Goal: Understand process/instructions

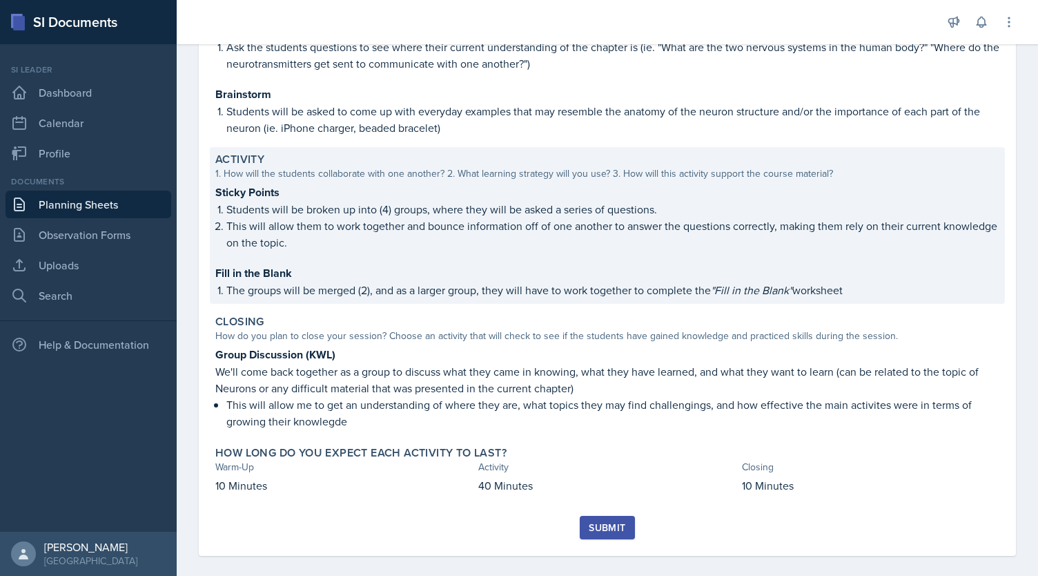
scroll to position [66, 0]
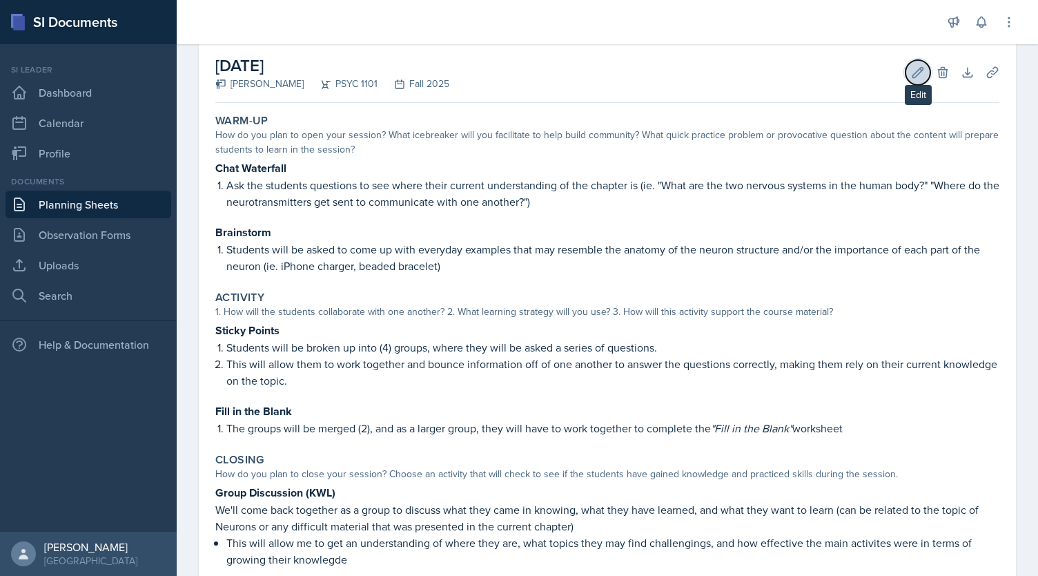
click at [913, 70] on icon at bounding box center [918, 72] width 10 height 10
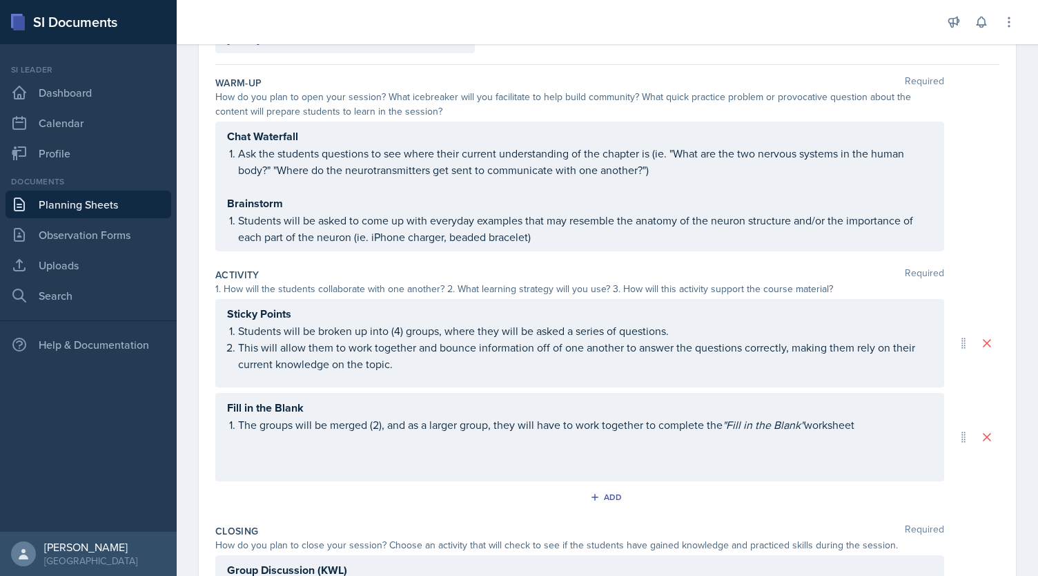
scroll to position [119, 0]
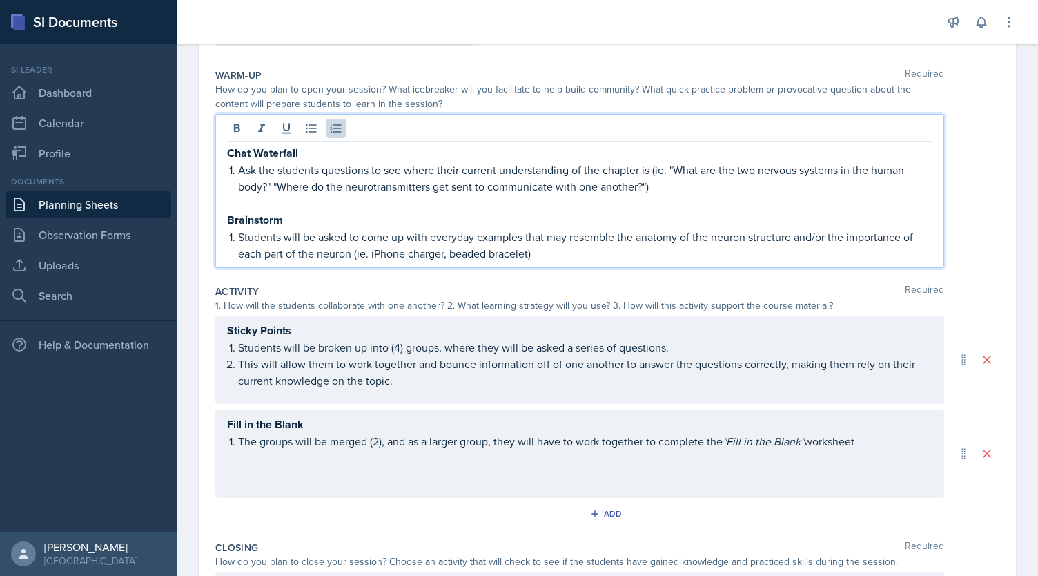
click at [414, 162] on p "Ask the students questions to see where their current understanding of the chap…" at bounding box center [585, 178] width 695 height 33
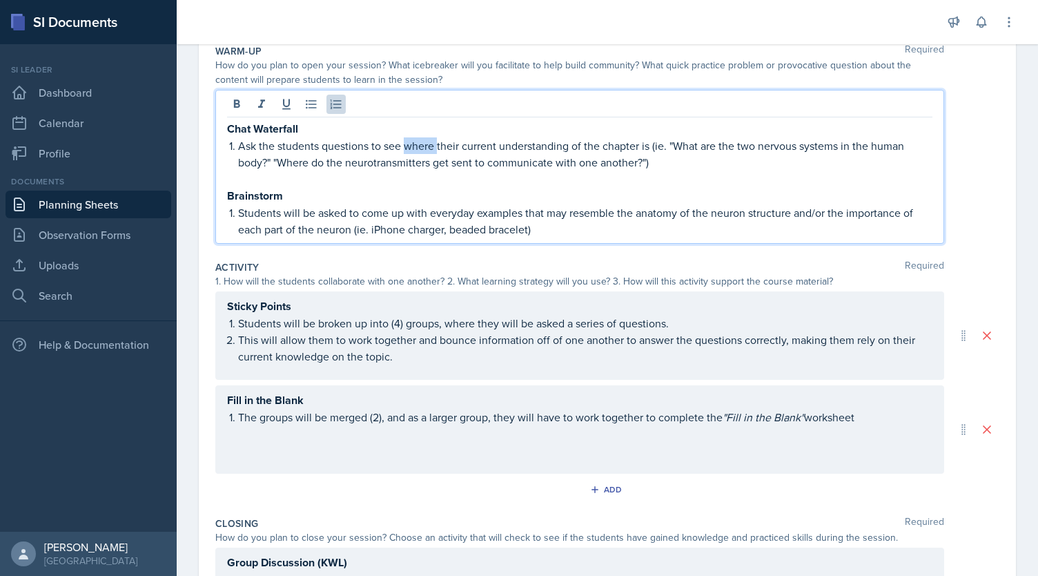
click at [414, 144] on p "Ask the students questions to see where their current understanding of the chap…" at bounding box center [585, 153] width 695 height 33
click at [476, 146] on p "Ask the students questions to understand their current standing of the chapter …" at bounding box center [585, 153] width 695 height 33
click at [276, 197] on strong "Brainstorm" at bounding box center [255, 196] width 56 height 16
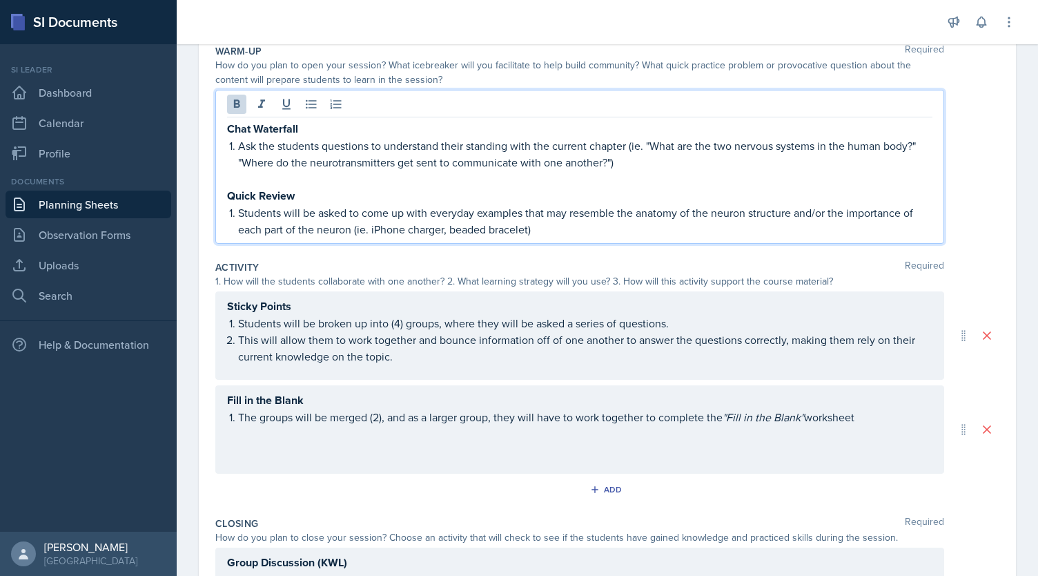
click at [238, 213] on p "Students will be asked to come up with everyday examples that may resemble the …" at bounding box center [585, 220] width 695 height 33
click at [460, 212] on p "A summary of the current chapter, refresh the students knowledge on the anatomy…" at bounding box center [585, 220] width 695 height 33
drag, startPoint x: 503, startPoint y: 230, endPoint x: 303, endPoint y: 229, distance: 199.5
click at [303, 229] on p "A summary of the current chapter, refresh the students' knowledge on the anatom…" at bounding box center [585, 220] width 695 height 33
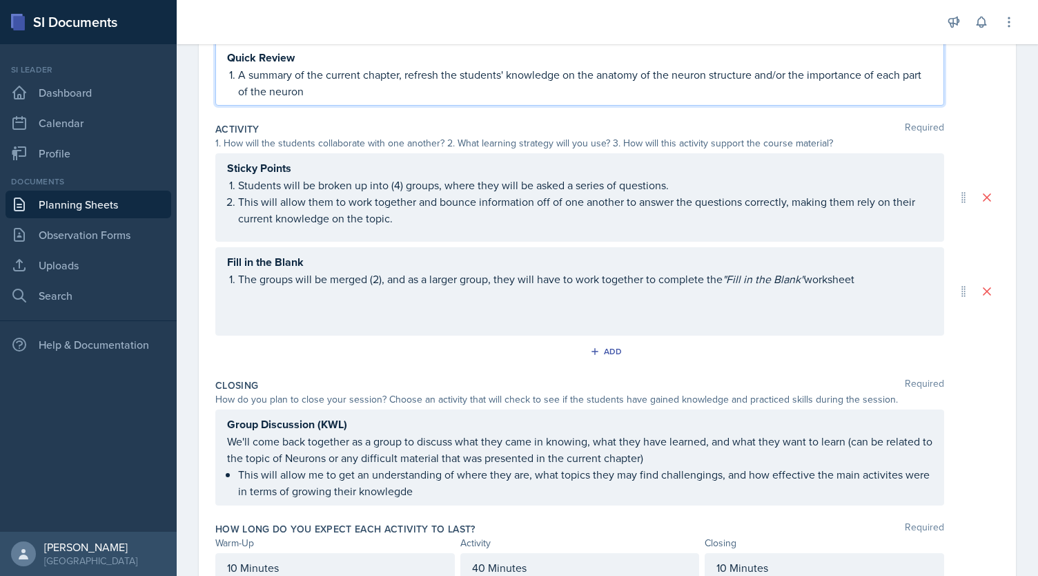
scroll to position [305, 0]
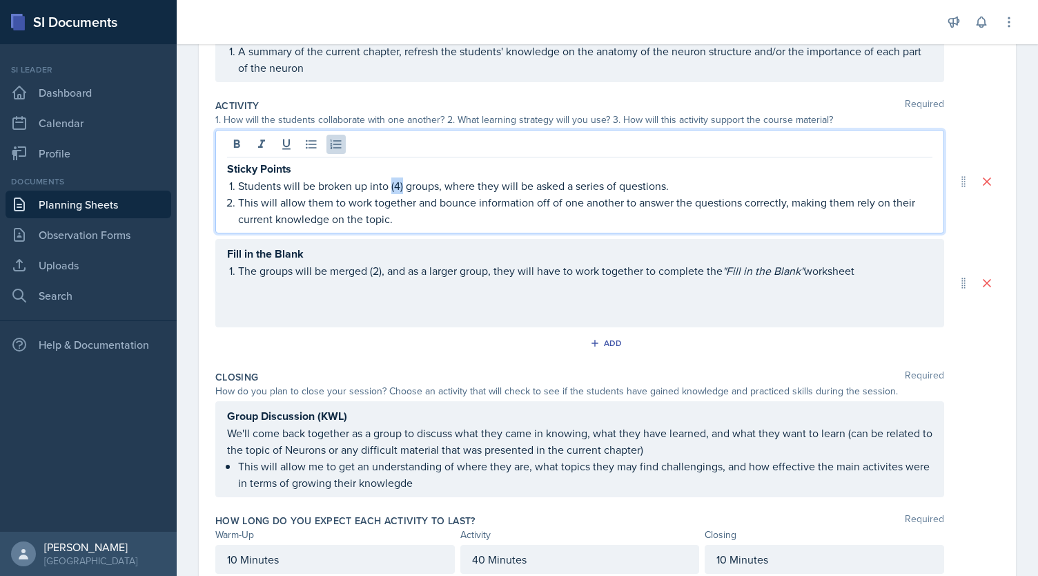
drag, startPoint x: 402, startPoint y: 185, endPoint x: 391, endPoint y: 185, distance: 11.0
click at [391, 185] on p "Students will be broken up into (4) groups, where they will be asked a series o…" at bounding box center [585, 185] width 695 height 17
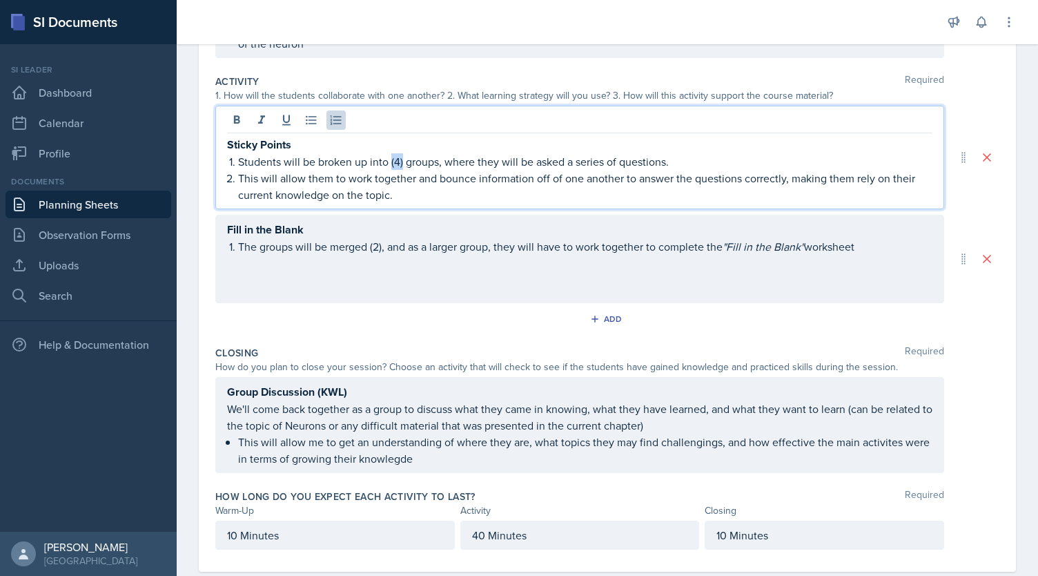
scroll to position [282, 0]
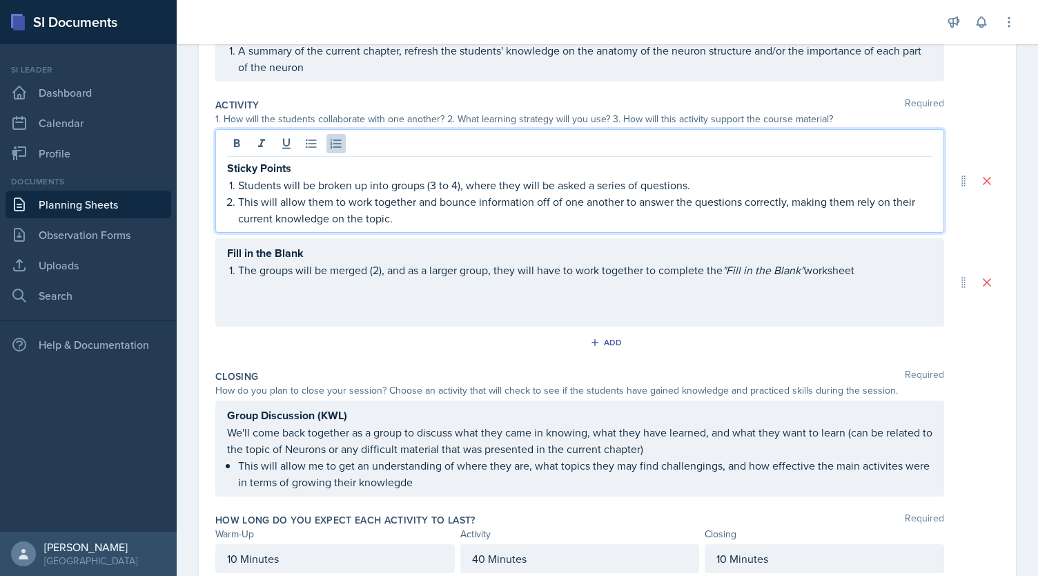
click at [442, 182] on p "Students will be broken up into groups (3 to 4), where they will be asked a ser…" at bounding box center [585, 185] width 695 height 17
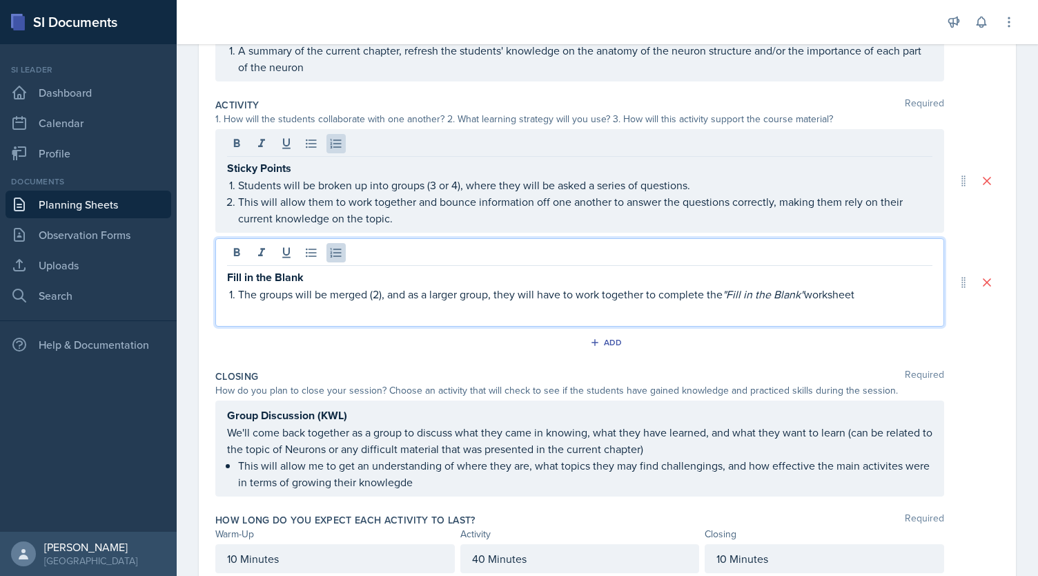
click at [265, 269] on div "Fill in the Blank The groups will be merged (2), and as a larger group, they wi…" at bounding box center [580, 286] width 706 height 34
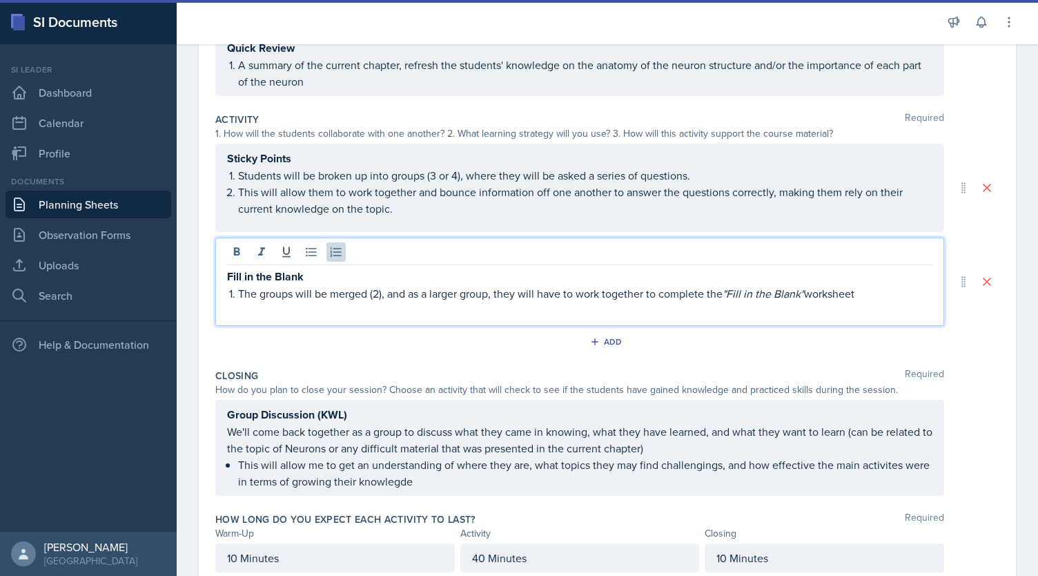
click at [379, 291] on p "The groups will be merged (2), and as a larger group, they will have to work to…" at bounding box center [585, 293] width 695 height 17
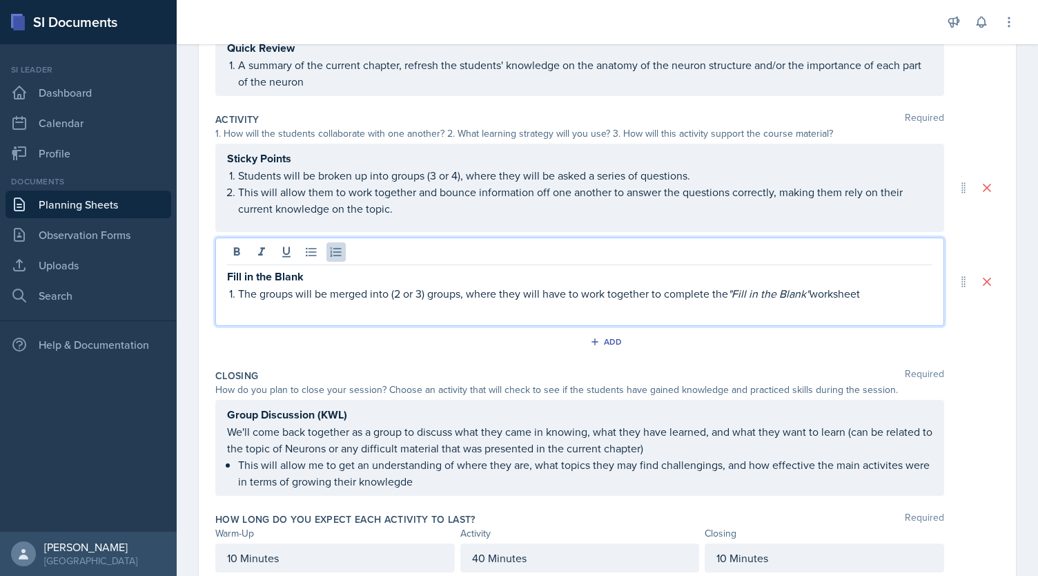
click at [885, 293] on p "The groups will be merged into (2 or 3) groups, where they will have to work to…" at bounding box center [585, 293] width 695 height 17
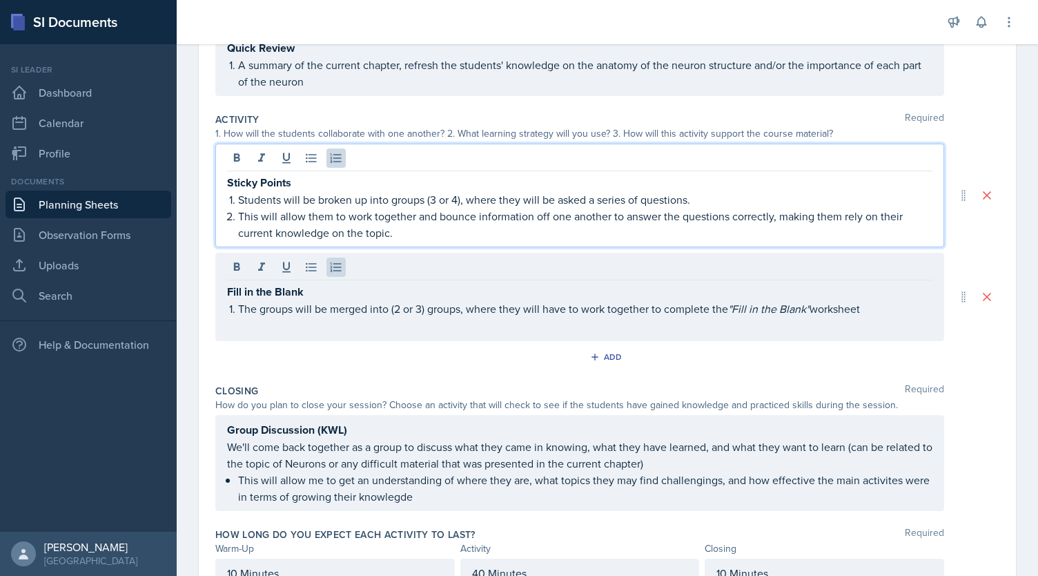
scroll to position [282, 0]
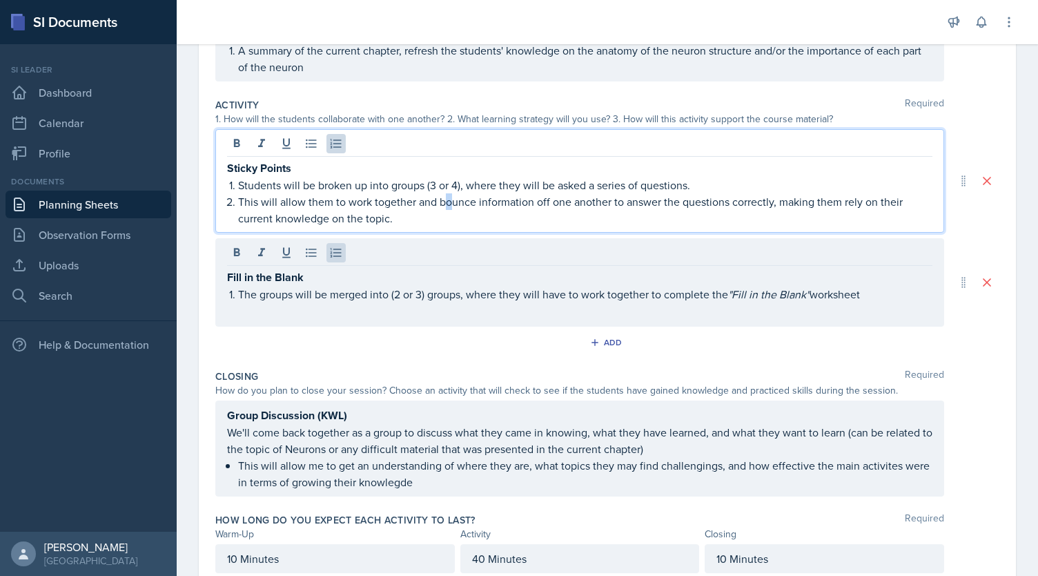
drag, startPoint x: 442, startPoint y: 192, endPoint x: 432, endPoint y: 202, distance: 13.7
click at [450, 196] on p "This will allow them to work together and bounce information off one another to…" at bounding box center [585, 209] width 695 height 33
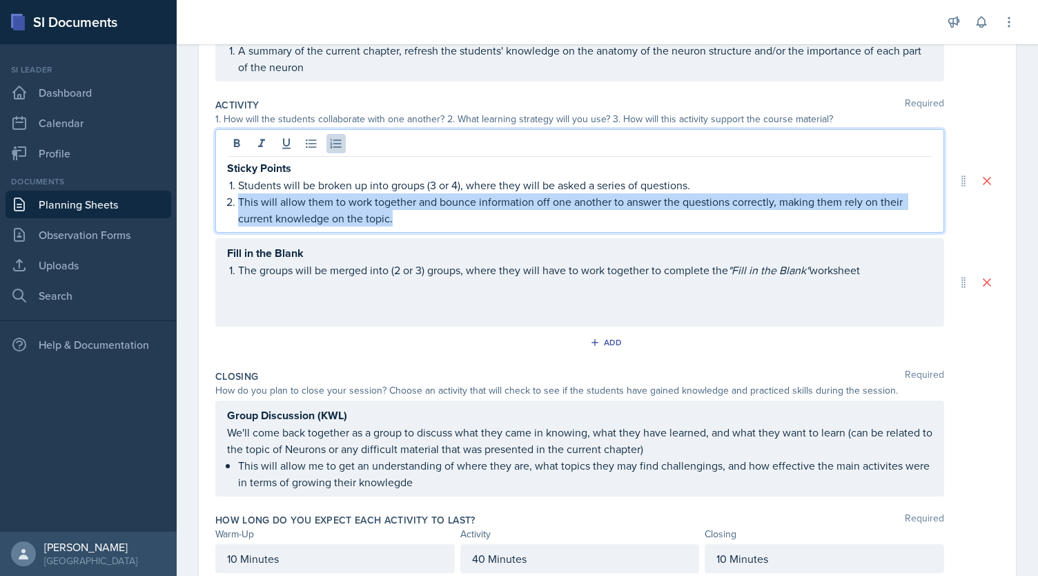
drag, startPoint x: 239, startPoint y: 195, endPoint x: 431, endPoint y: 221, distance: 193.6
click at [431, 221] on p "This will allow them to work together and bounce information off one another to…" at bounding box center [585, 209] width 695 height 33
copy p "This will allow them to work together and bounce information off one another to…"
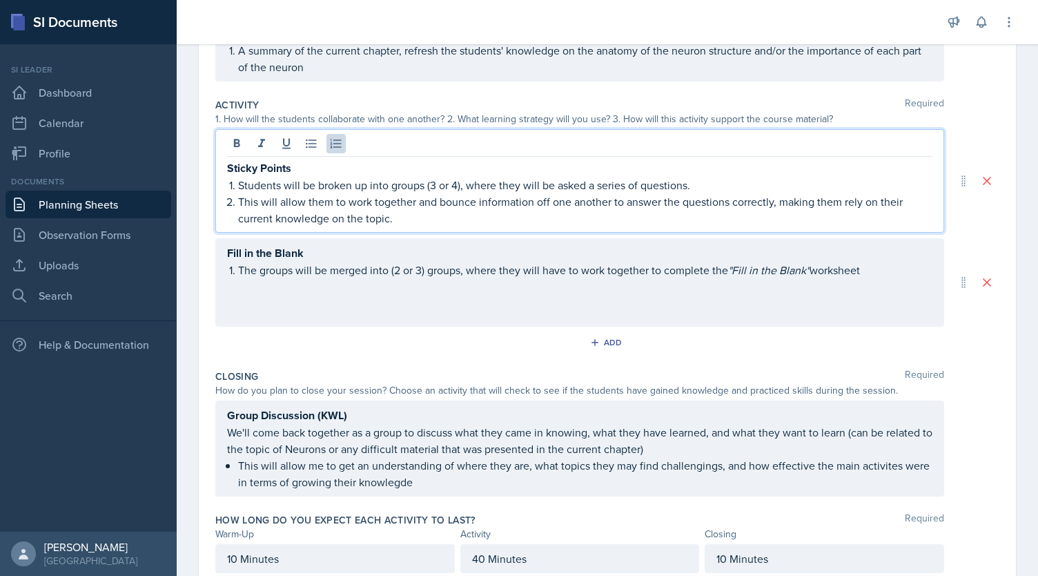
click at [883, 269] on div "Fill in the Blank The groups will be merged into (2 or 3) groups, where they wi…" at bounding box center [580, 261] width 706 height 34
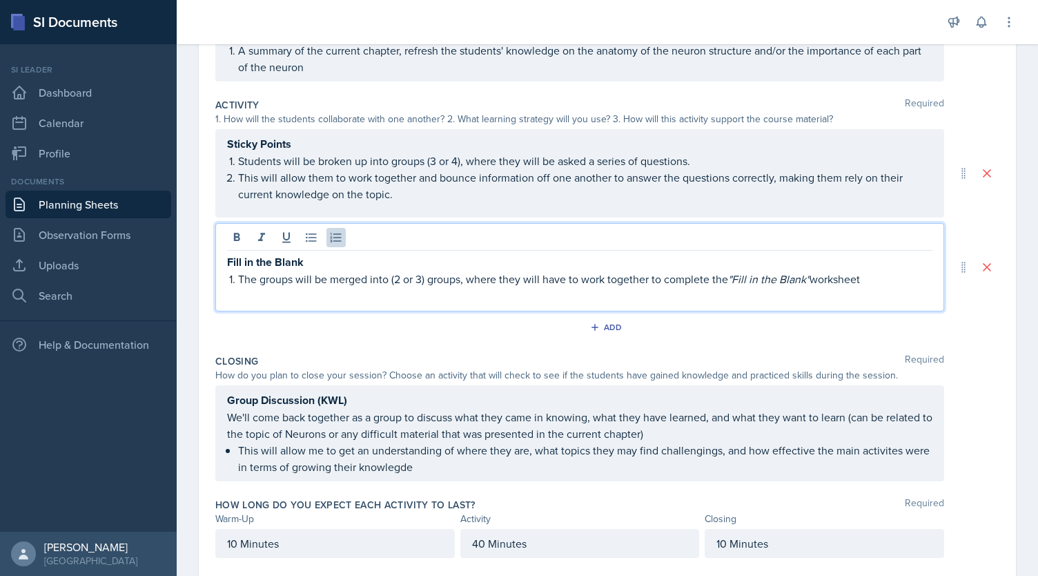
scroll to position [267, 0]
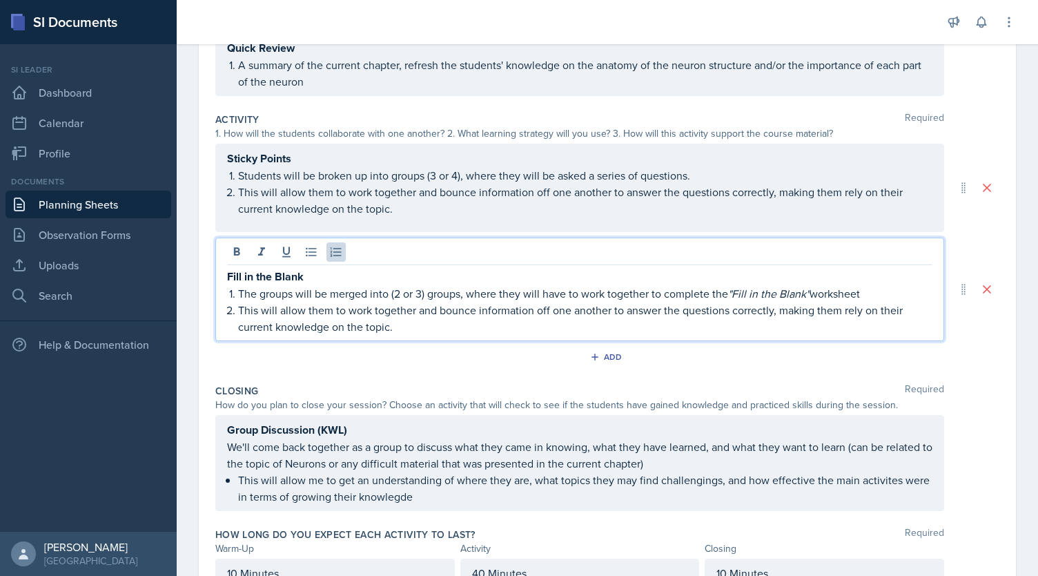
click at [333, 325] on p "This will allow them to work together and bounce information off one another to…" at bounding box center [585, 318] width 695 height 33
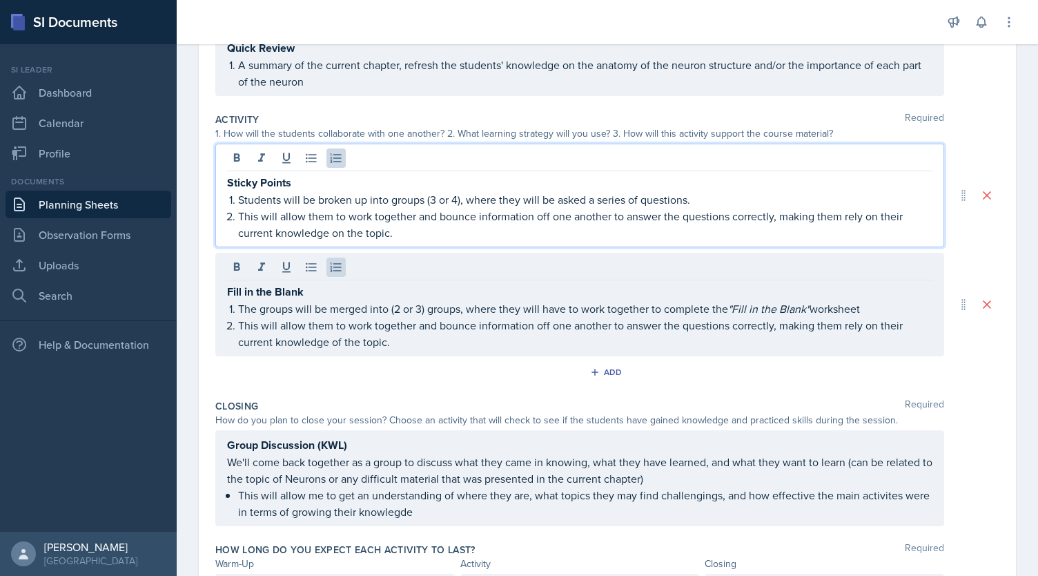
click at [239, 208] on p "This will allow them to work together and bounce information off one another to…" at bounding box center [585, 224] width 695 height 33
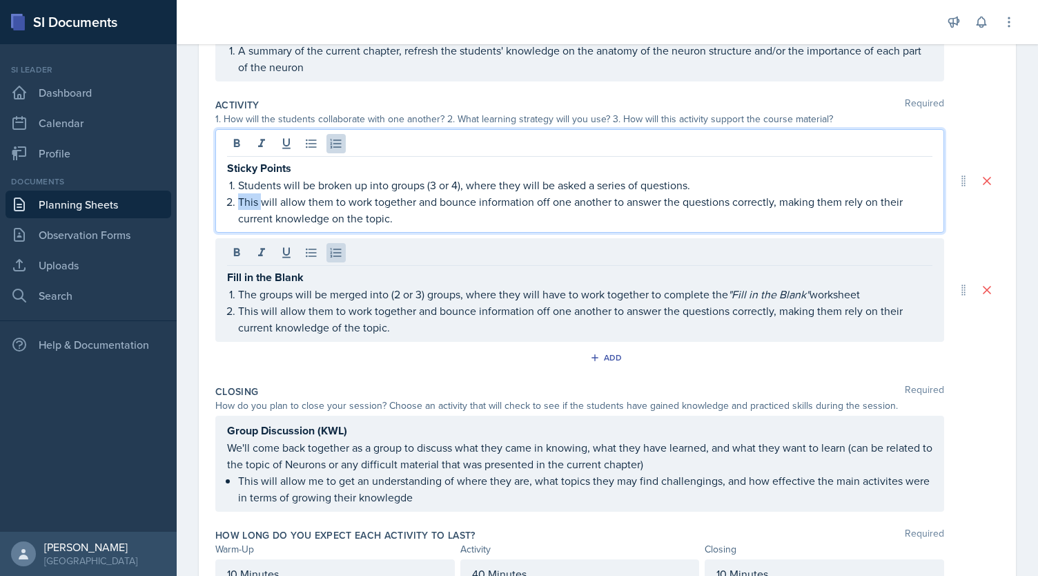
click at [239, 194] on p "This will allow them to work together and bounce information off one another to…" at bounding box center [585, 209] width 695 height 33
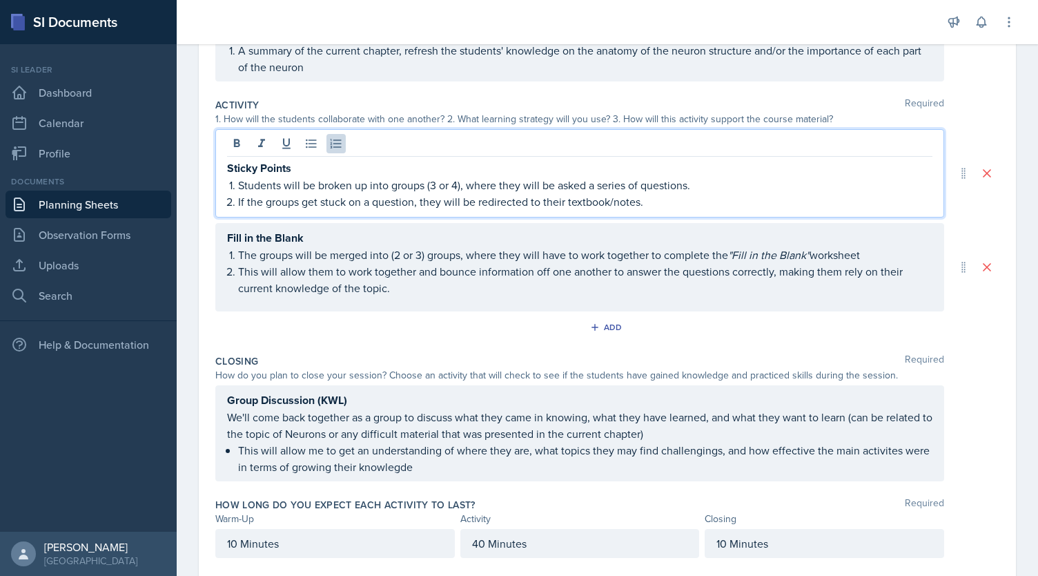
click at [452, 198] on p "If the groups get stuck on a question, they will be redirected to their textboo…" at bounding box center [585, 201] width 695 height 17
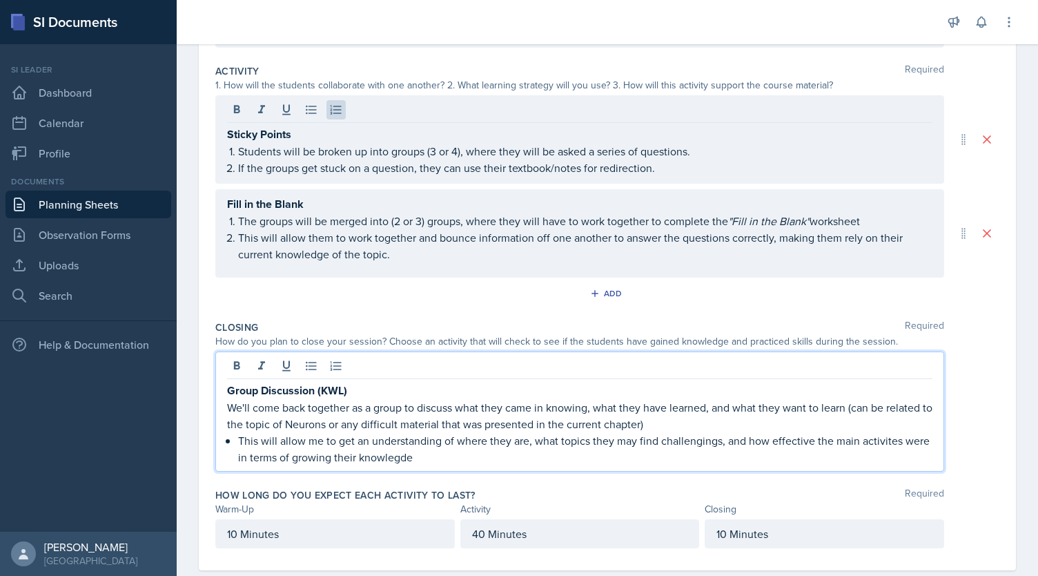
scroll to position [340, 0]
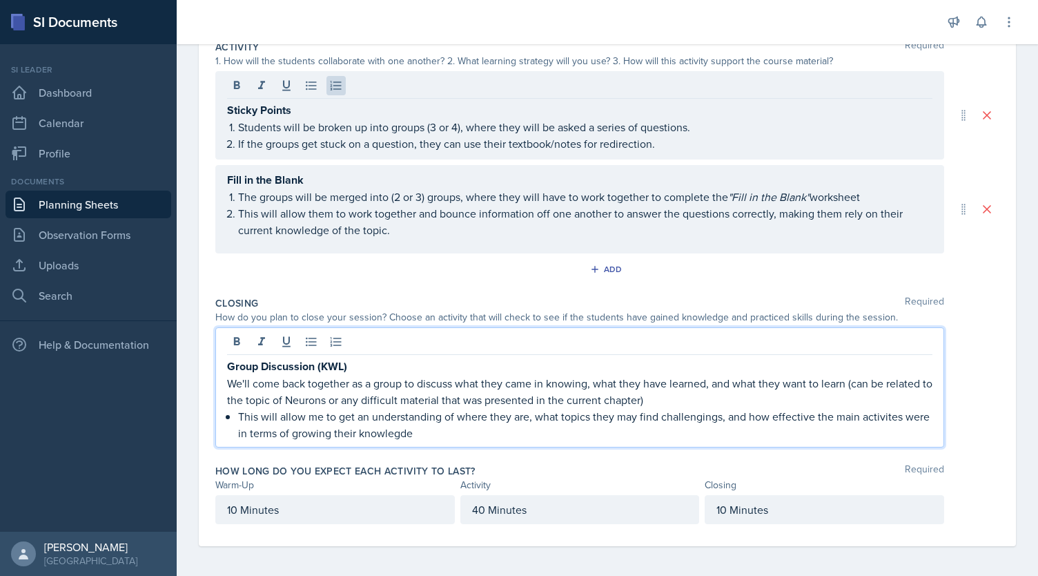
click at [342, 393] on p "We'll come back together as a group to discuss what they came in knowing, what …" at bounding box center [580, 391] width 706 height 33
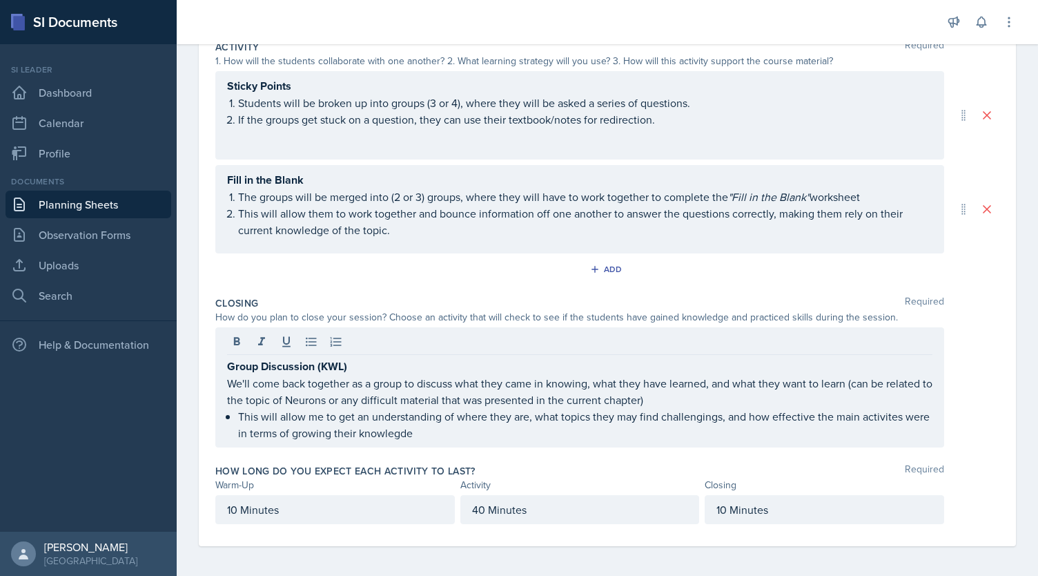
drag, startPoint x: 226, startPoint y: 379, endPoint x: 388, endPoint y: 387, distance: 162.4
click at [387, 387] on div "Group Discussion (KWL) We'll come back together as a group to discuss what they…" at bounding box center [579, 387] width 729 height 120
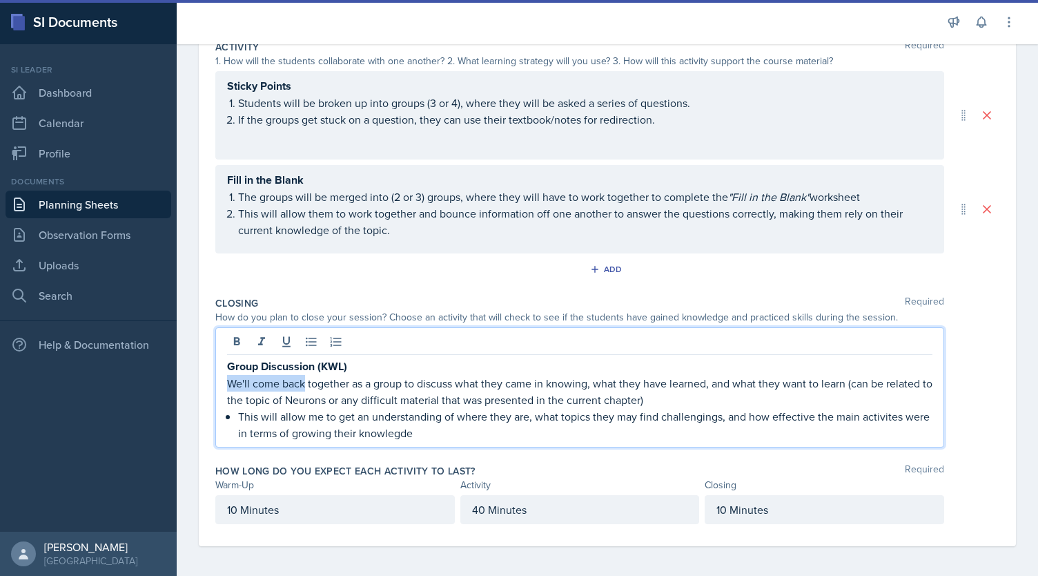
drag, startPoint x: 306, startPoint y: 381, endPoint x: 226, endPoint y: 382, distance: 80.1
click at [226, 382] on div "Group Discussion (KWL) We'll come back together as a group to discuss what they…" at bounding box center [579, 387] width 729 height 120
click at [394, 385] on p "Together, we will discuss what they came in knowing, what they have learned, an…" at bounding box center [580, 391] width 706 height 33
click at [234, 394] on p "Together, we will discuss what the students already knew, what they have learne…" at bounding box center [580, 391] width 706 height 33
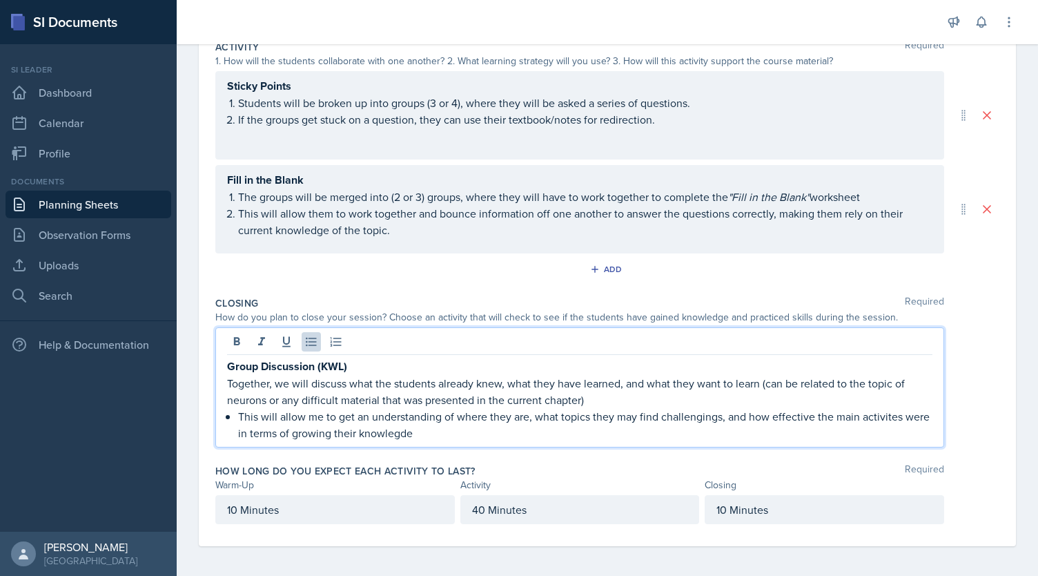
click at [670, 414] on p "This will allow me to get an understanding of where they are, what topics they …" at bounding box center [585, 424] width 695 height 33
click at [877, 414] on p "This will allow me to get an understanding of where they are, what topics they …" at bounding box center [585, 424] width 695 height 33
click at [405, 435] on p "This will allow me to get an understanding of where they are, what topics they …" at bounding box center [585, 424] width 695 height 33
click at [345, 432] on p "This will allow me to get an understanding of where they are, what topics they …" at bounding box center [585, 424] width 695 height 33
click at [344, 432] on p "This will allow me to get an understanding of where they are, what topics they …" at bounding box center [585, 424] width 695 height 33
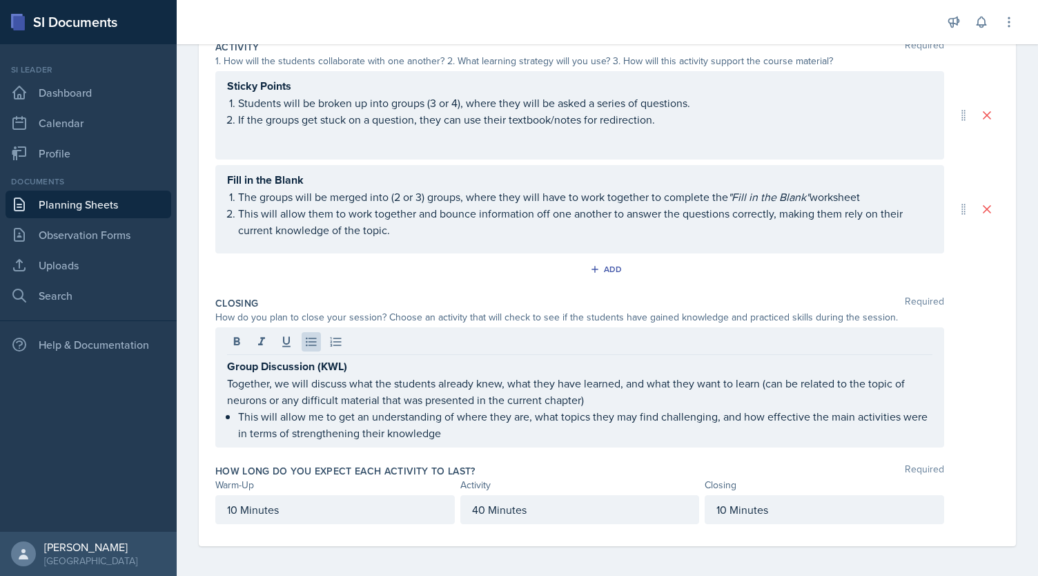
click at [1019, 325] on div "Date [DATE] [DATE] 27 28 29 30 31 1 2 3 4 5 6 7 8 9 10 11 12 13 14 15 16 17 18 …" at bounding box center [608, 174] width 862 height 811
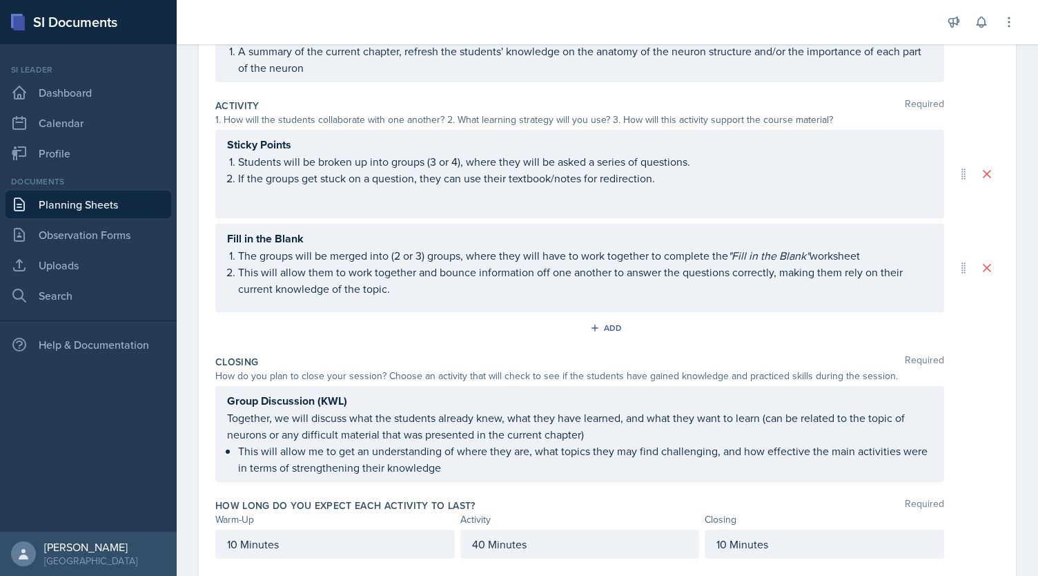
scroll to position [316, 0]
